Goal: Navigation & Orientation: Find specific page/section

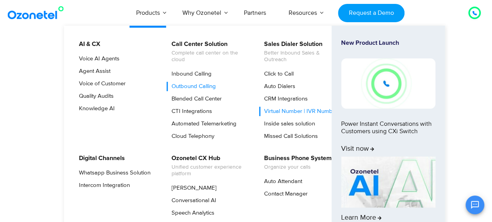
click at [182, 87] on link "Outbound Calling" at bounding box center [191, 86] width 51 height 9
